Goal: Task Accomplishment & Management: Manage account settings

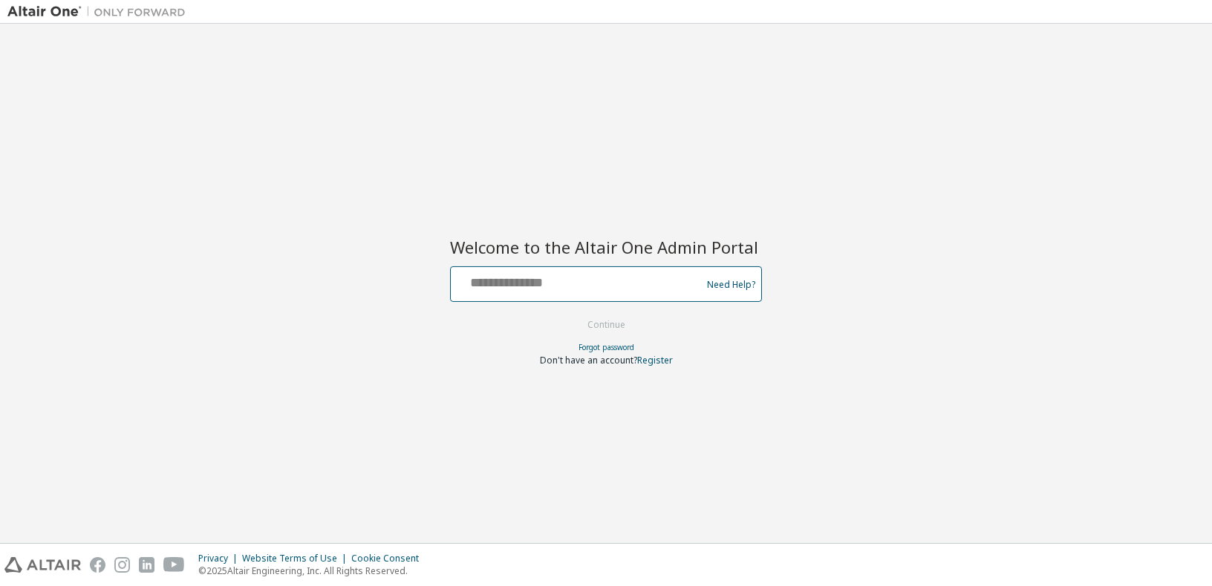
click at [470, 284] on input "text" at bounding box center [578, 281] width 243 height 22
type input "**********"
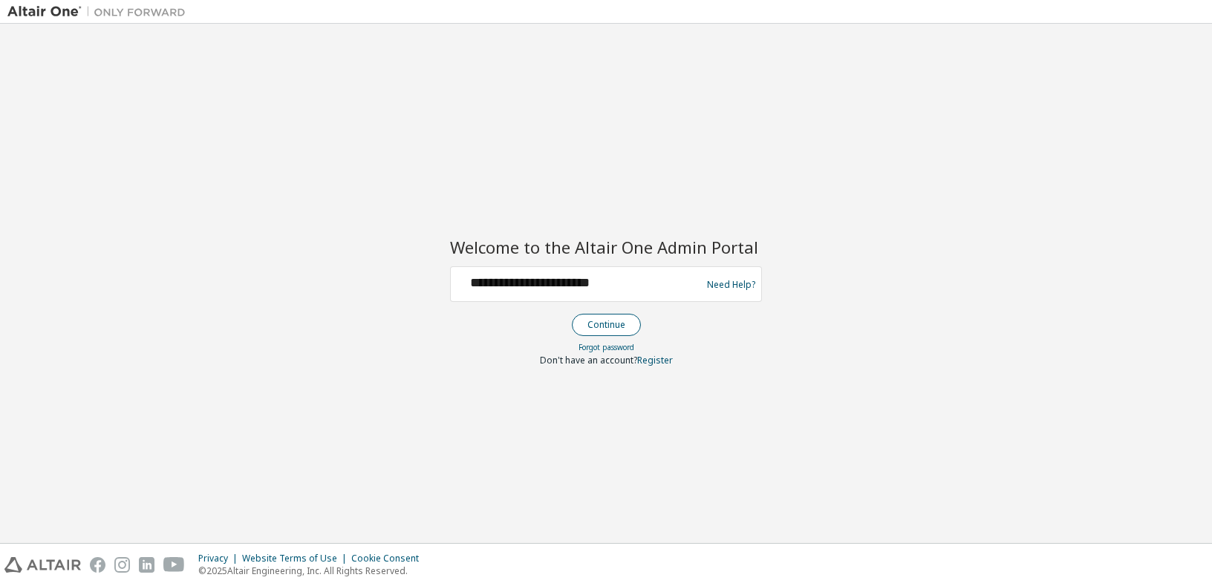
click at [613, 327] on button "Continue" at bounding box center [606, 325] width 69 height 22
